Goal: Navigation & Orientation: Find specific page/section

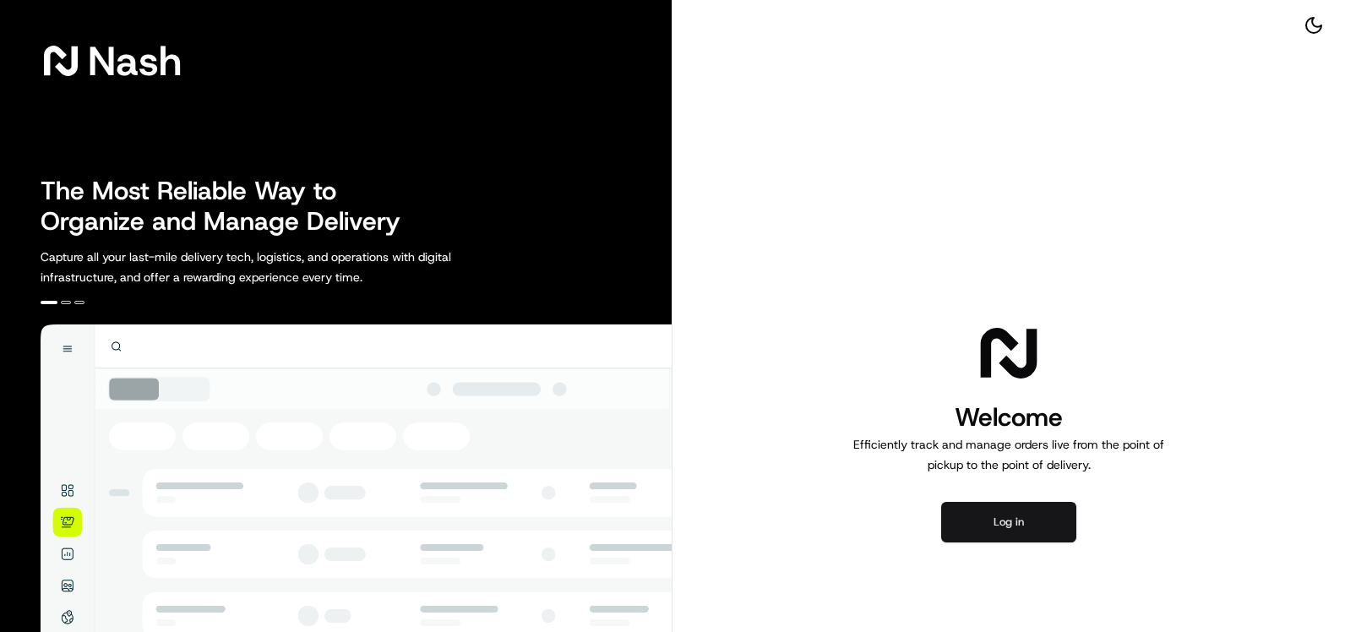
click at [1003, 536] on button "Log in" at bounding box center [1008, 522] width 135 height 41
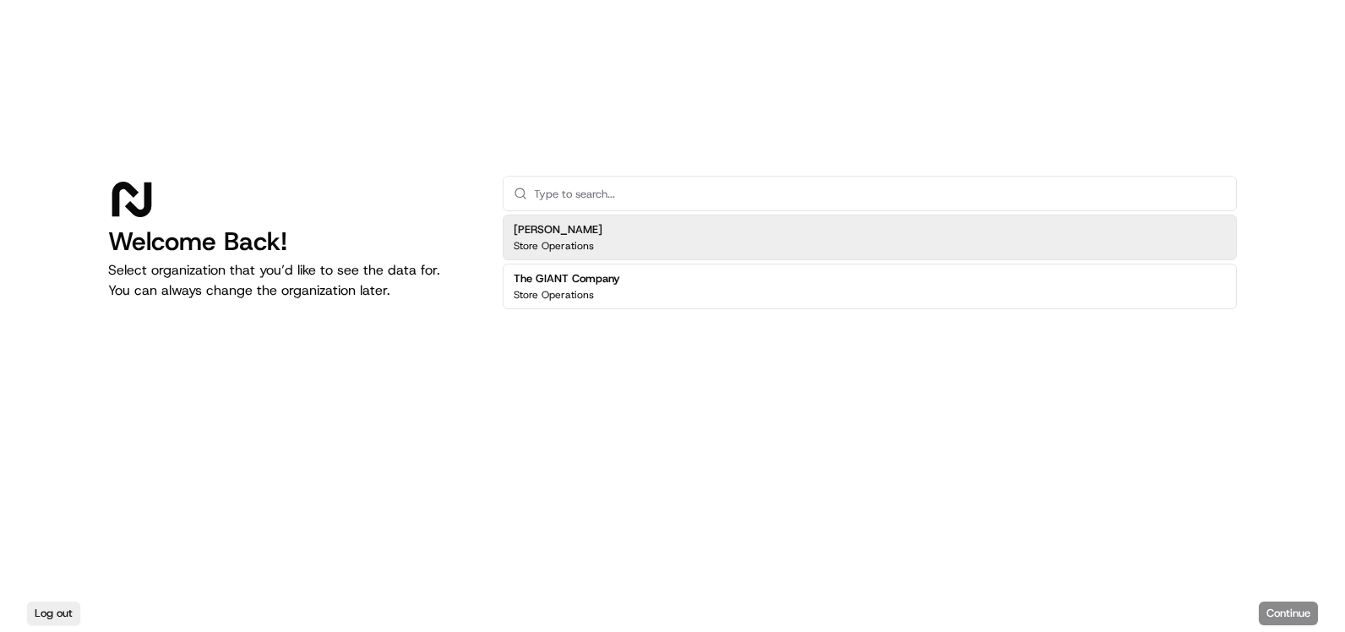
click at [569, 224] on h2 "[PERSON_NAME]" at bounding box center [558, 229] width 89 height 15
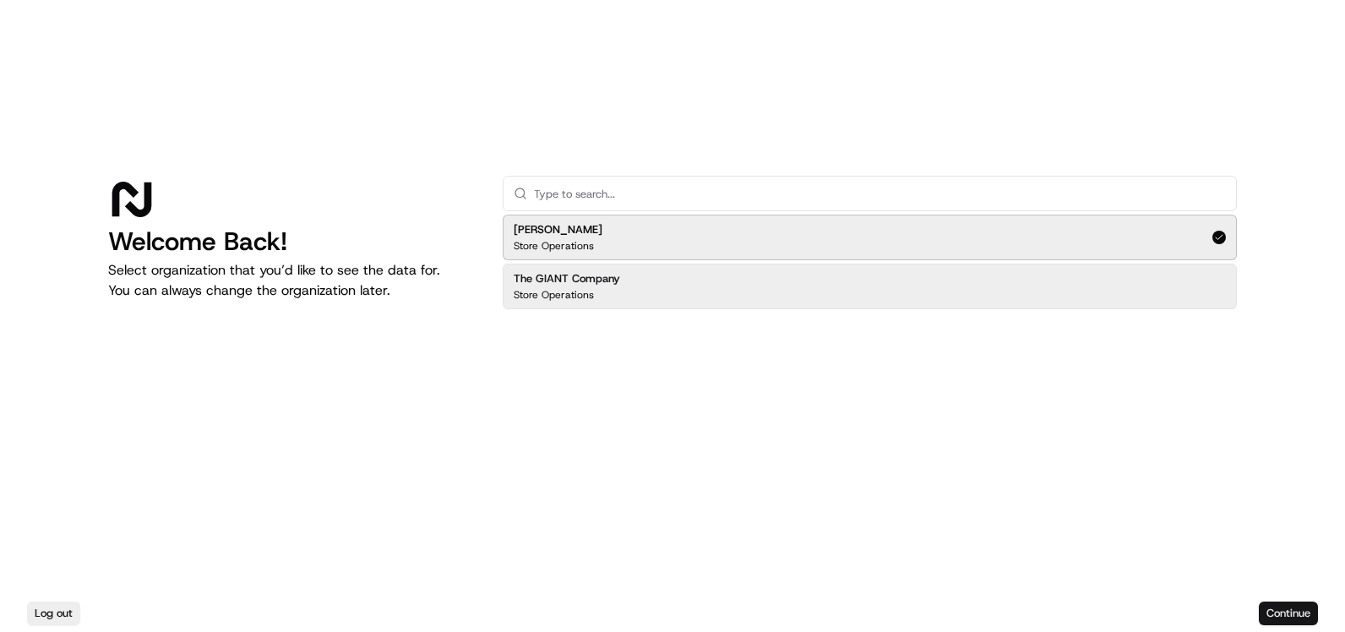
click at [1300, 605] on button "Continue" at bounding box center [1288, 614] width 59 height 24
